Goal: Book appointment/travel/reservation

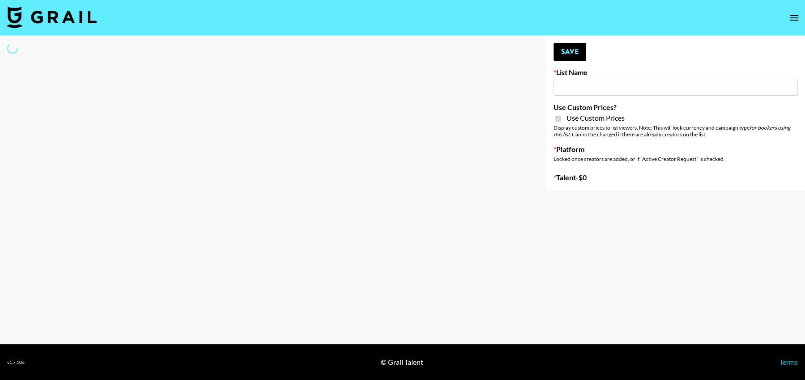
type input "[PERSON_NAME] AI"
checkbox input "true"
select select "Brand"
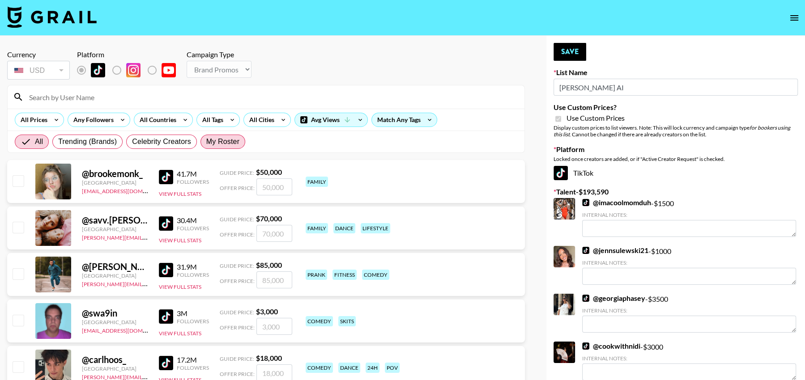
click at [226, 138] on span "My Roster" at bounding box center [222, 141] width 33 height 11
click at [206, 142] on input "My Roster" at bounding box center [206, 142] width 0 height 0
radio input "true"
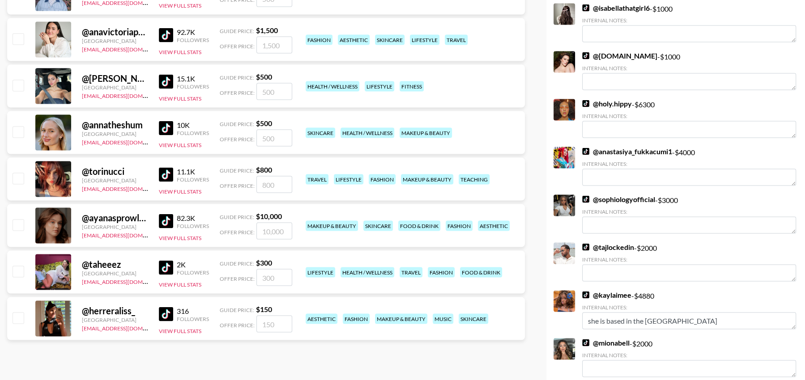
scroll to position [1630, 0]
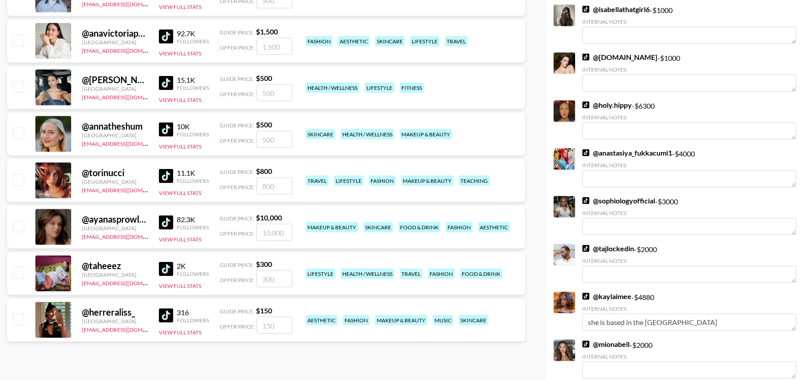
click at [17, 180] on input "checkbox" at bounding box center [18, 179] width 11 height 11
checkbox input "true"
type input "800"
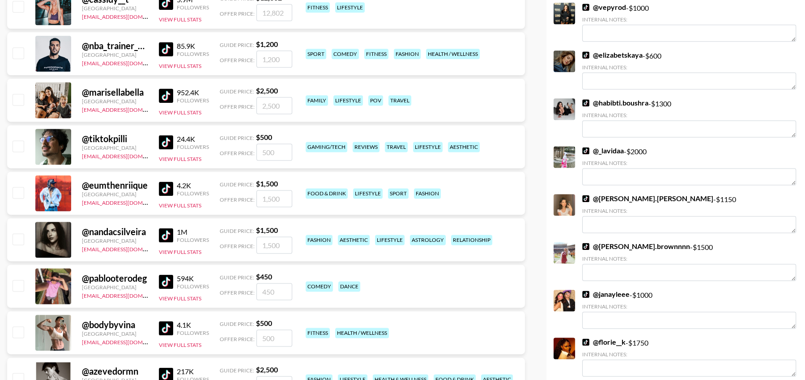
scroll to position [1103, 0]
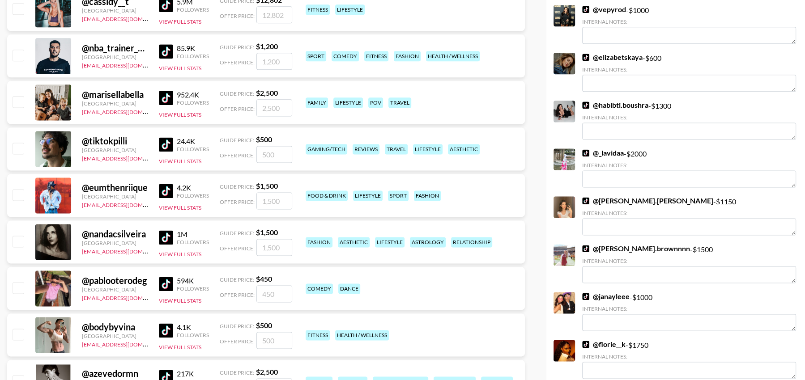
click at [19, 282] on input "checkbox" at bounding box center [18, 287] width 11 height 11
checkbox input "true"
drag, startPoint x: 280, startPoint y: 296, endPoint x: 225, endPoint y: 296, distance: 55.0
click at [225, 296] on div "Offer Price: 450" at bounding box center [256, 293] width 72 height 17
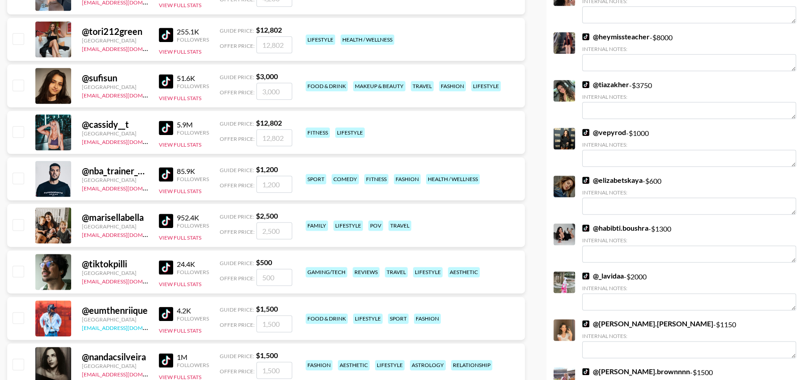
scroll to position [949, 0]
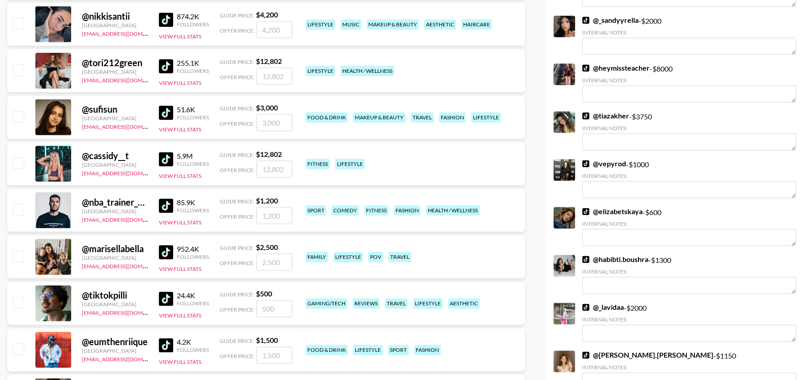
type input "500"
click at [20, 257] on input "checkbox" at bounding box center [18, 256] width 11 height 11
checkbox input "true"
type input "2500"
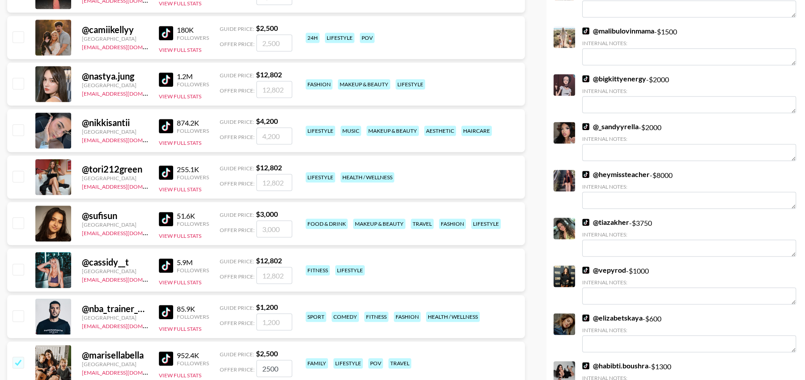
scroll to position [839, 0]
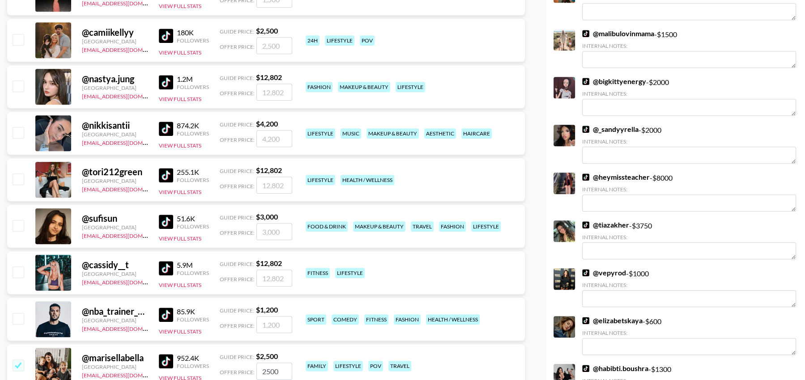
click at [18, 229] on input "checkbox" at bounding box center [18, 225] width 11 height 11
checkbox input "true"
type input "3000"
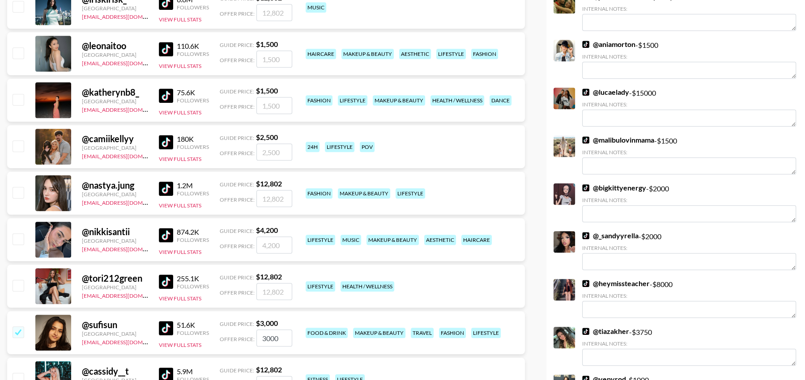
scroll to position [729, 0]
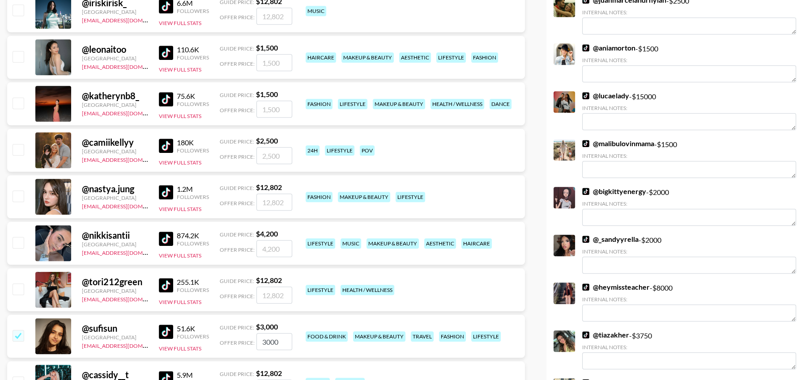
click at [22, 151] on input "checkbox" at bounding box center [18, 149] width 11 height 11
checkbox input "true"
type input "2500"
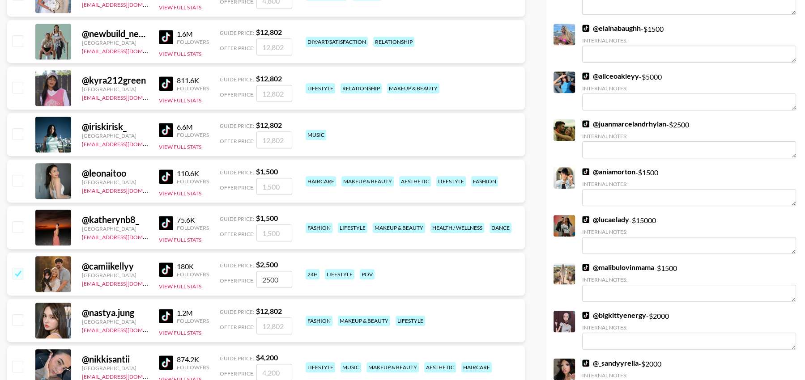
scroll to position [602, 0]
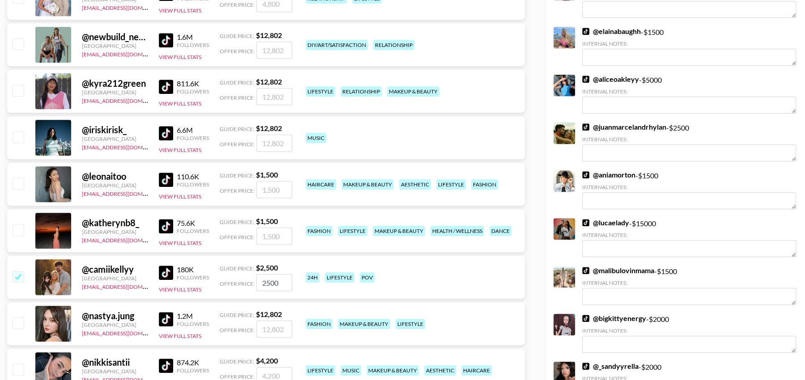
click at [13, 231] on input "checkbox" at bounding box center [18, 230] width 11 height 11
checkbox input "true"
drag, startPoint x: 283, startPoint y: 237, endPoint x: 189, endPoint y: 236, distance: 94.0
click at [189, 236] on div "@ katherynb8_ [GEOGRAPHIC_DATA] [EMAIL_ADDRESS][DOMAIN_NAME] 75.6K Followers Vi…" at bounding box center [266, 230] width 518 height 43
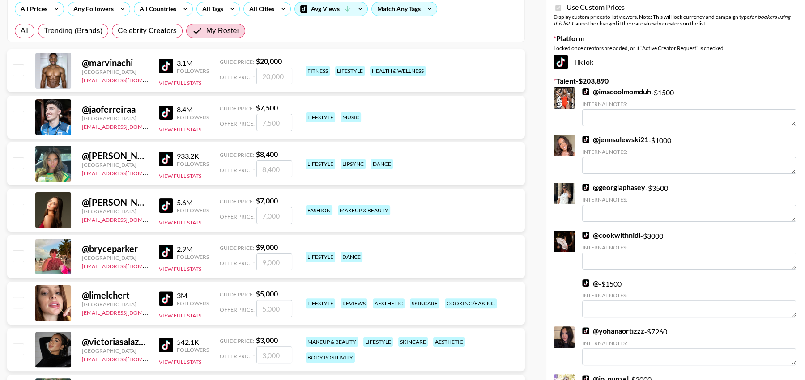
scroll to position [0, 0]
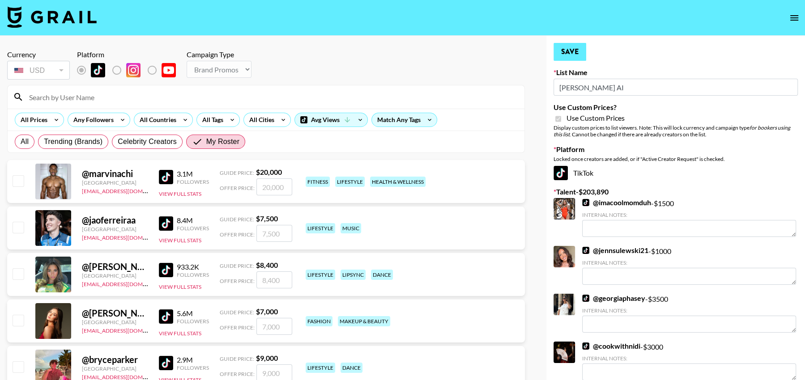
type input "1000"
click at [560, 60] on button "Save" at bounding box center [569, 52] width 33 height 18
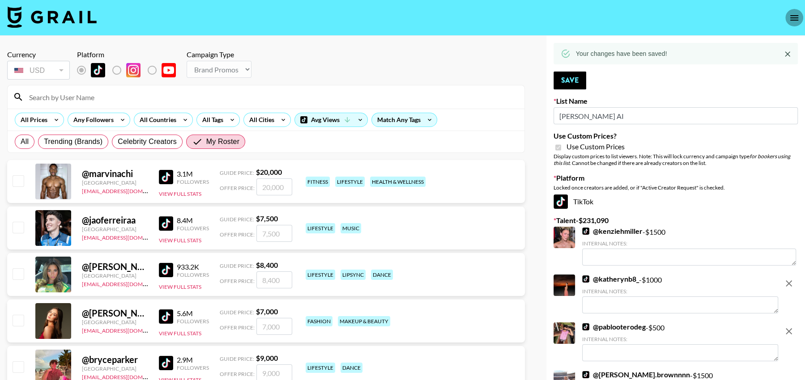
click at [789, 21] on icon "open drawer" at bounding box center [794, 18] width 11 height 11
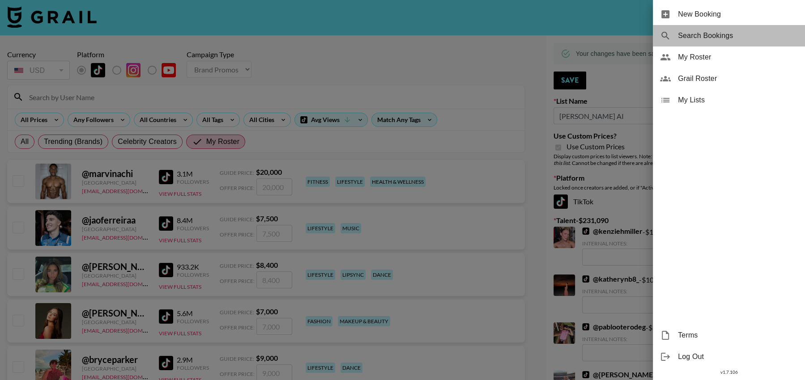
click at [723, 38] on span "Search Bookings" at bounding box center [738, 35] width 120 height 11
select select "id"
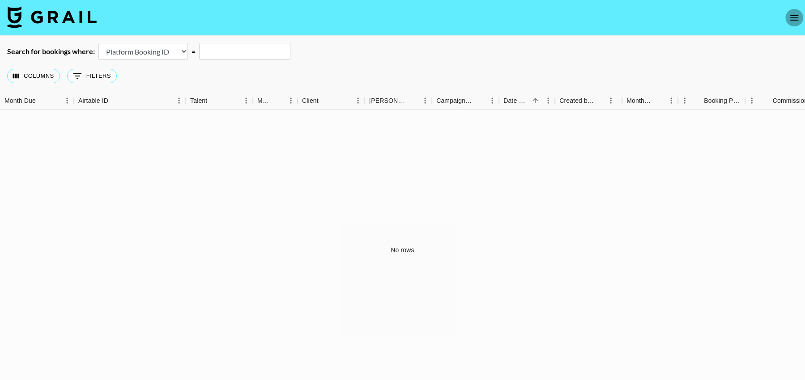
click at [794, 16] on icon "open drawer" at bounding box center [794, 18] width 11 height 11
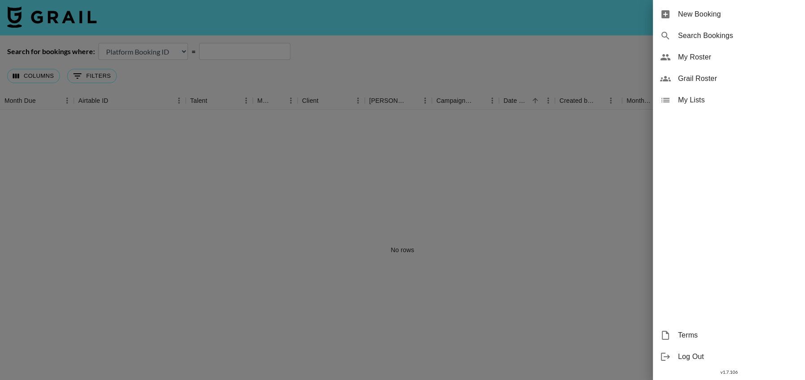
click at [407, 64] on div at bounding box center [402, 190] width 805 height 380
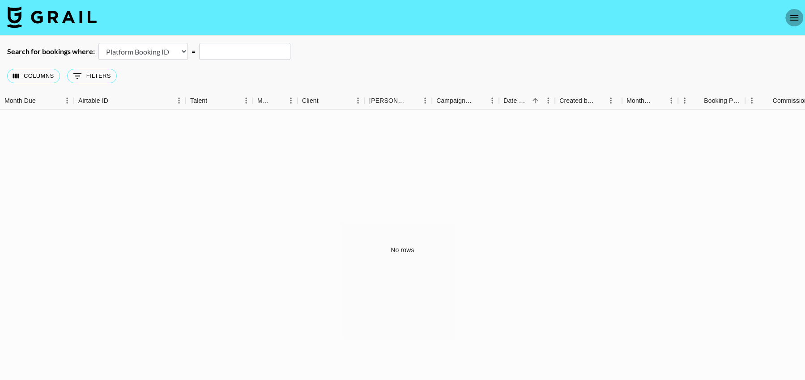
click at [800, 18] on button "open drawer" at bounding box center [794, 18] width 18 height 18
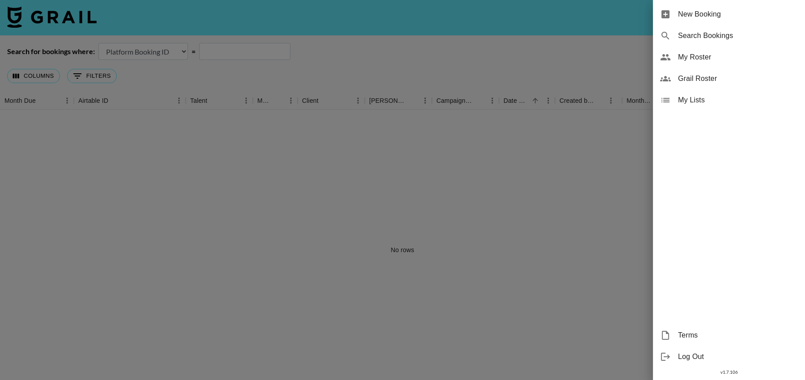
click at [44, 16] on div at bounding box center [402, 190] width 805 height 380
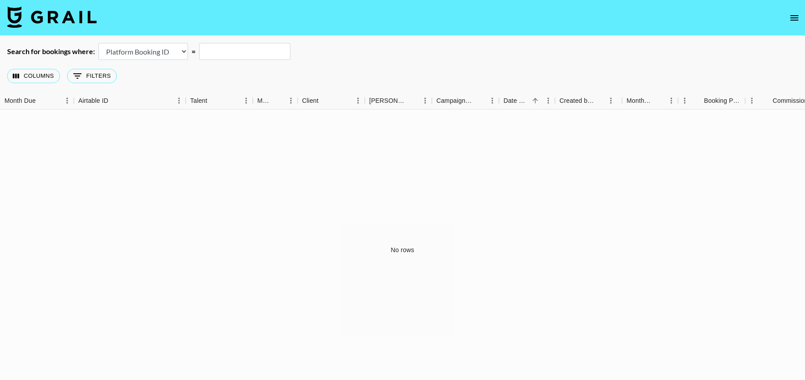
click at [14, 17] on img at bounding box center [51, 16] width 89 height 21
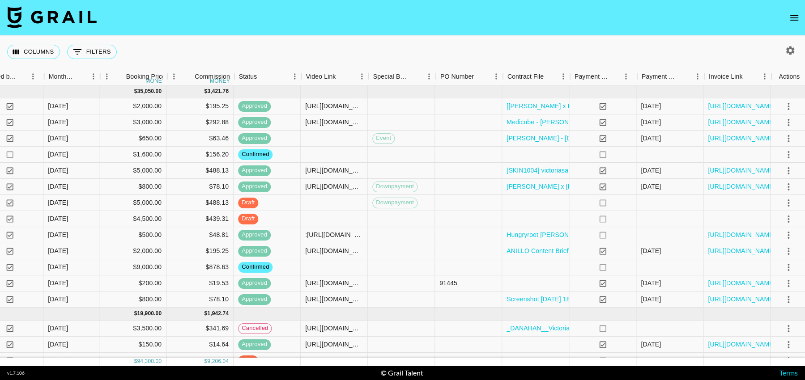
scroll to position [0, 580]
click at [791, 50] on icon "button" at bounding box center [790, 50] width 11 height 11
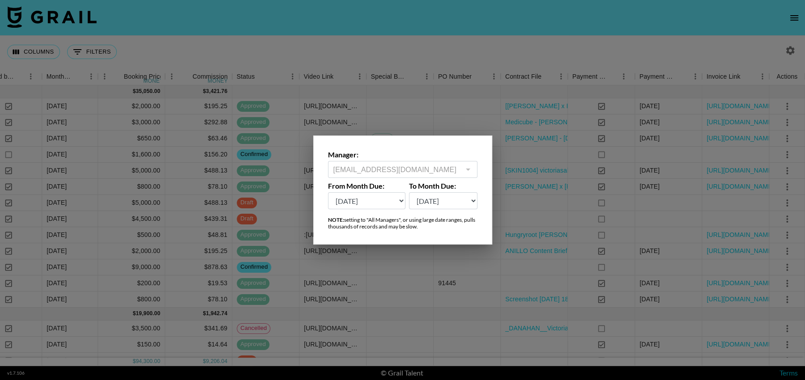
click at [399, 202] on select "[DATE] Sep '[DATE] [DATE] '[DATE] May '[DATE] Mar '[DATE] Jan '[DATE] Nov '[DAT…" at bounding box center [367, 200] width 78 height 17
select select "[DATE]"
click at [328, 192] on select "[DATE] Sep '[DATE] [DATE] '[DATE] May '[DATE] Mar '[DATE] Jan '[DATE] Nov '[DAT…" at bounding box center [367, 200] width 78 height 17
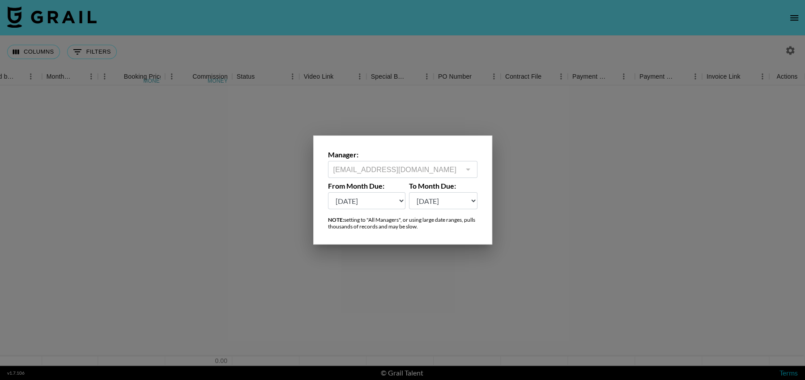
click at [543, 123] on div at bounding box center [402, 190] width 805 height 380
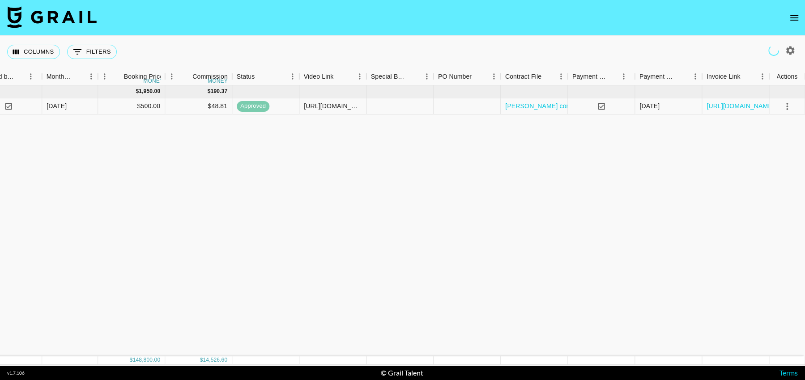
click at [476, 36] on div "Columns 0 Filters + Booking" at bounding box center [402, 52] width 805 height 32
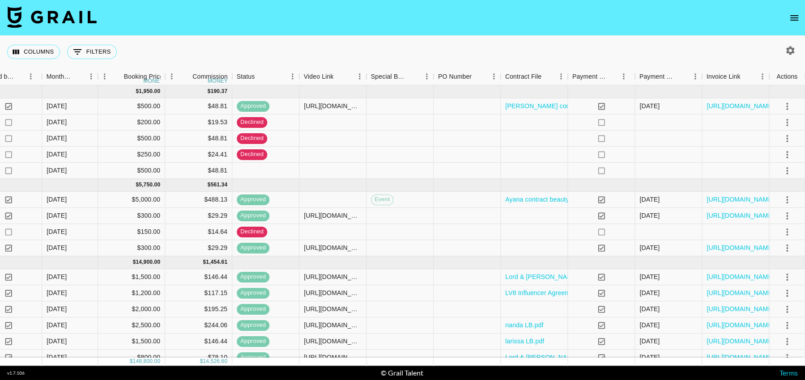
select select "id"
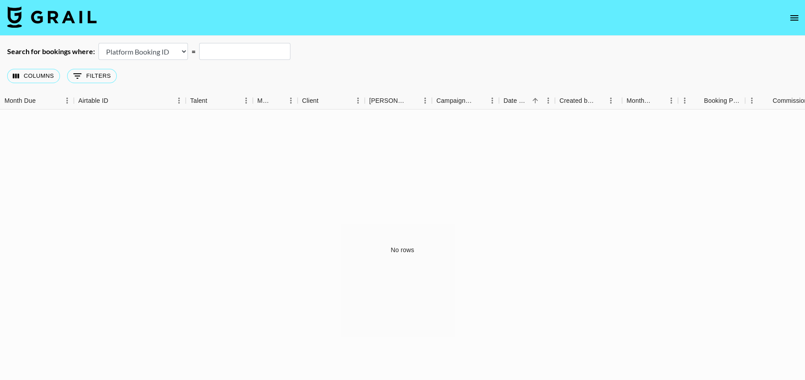
click at [792, 21] on icon "open drawer" at bounding box center [794, 18] width 11 height 11
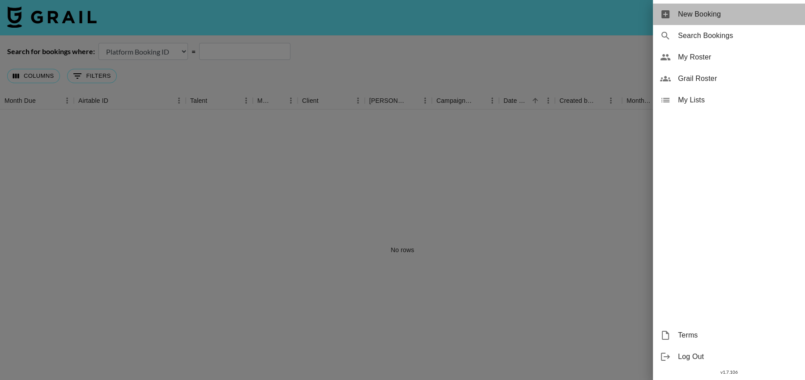
click at [728, 13] on span "New Booking" at bounding box center [738, 14] width 120 height 11
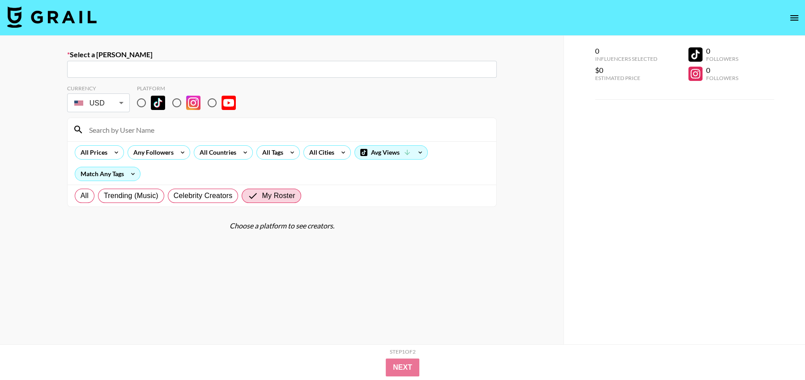
click at [792, 14] on icon "open drawer" at bounding box center [794, 18] width 11 height 11
